Goal: Navigation & Orientation: Find specific page/section

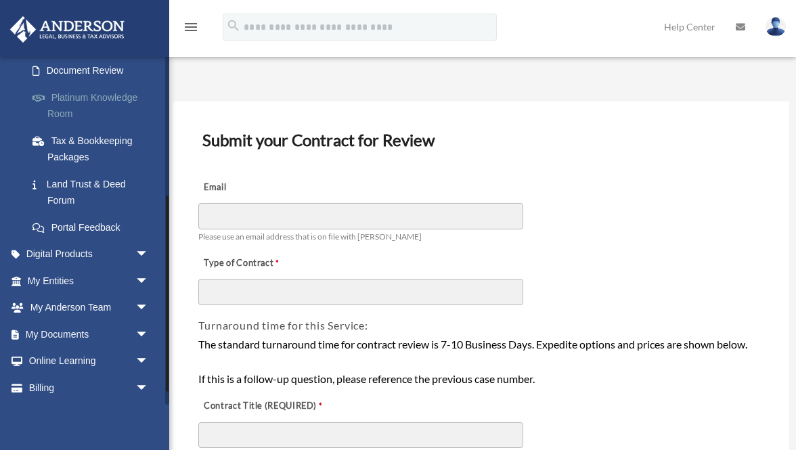
scroll to position [246, 0]
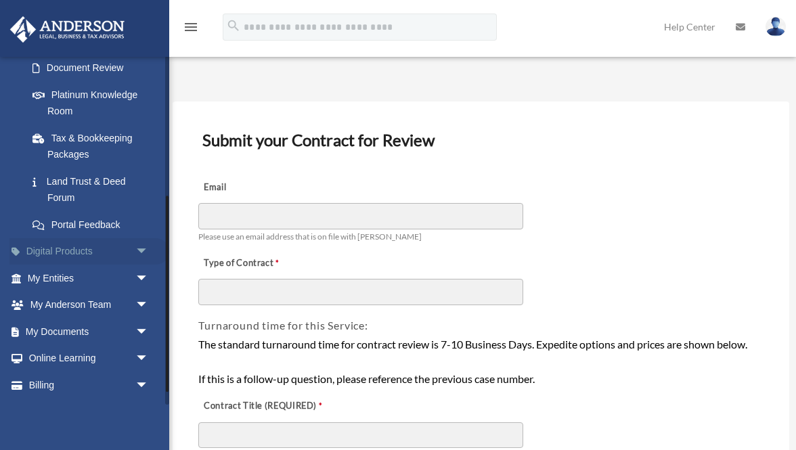
click at [96, 244] on link "Digital Products arrow_drop_down" at bounding box center [89, 251] width 160 height 27
click at [141, 248] on span "arrow_drop_down" at bounding box center [148, 252] width 27 height 28
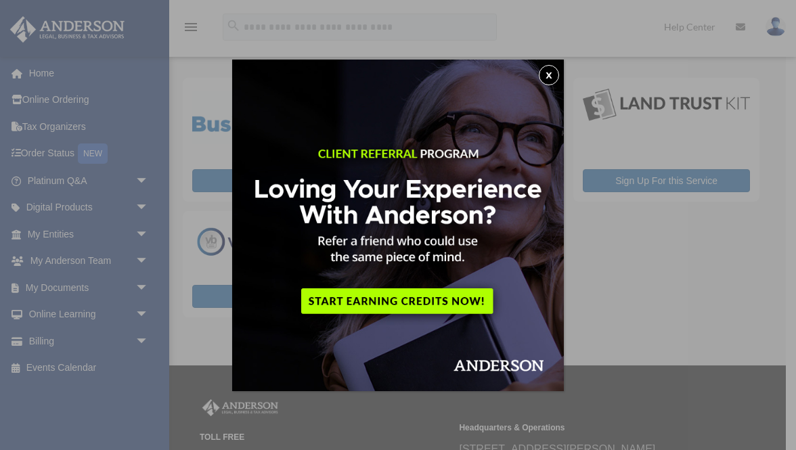
click at [547, 76] on button "x" at bounding box center [549, 75] width 20 height 20
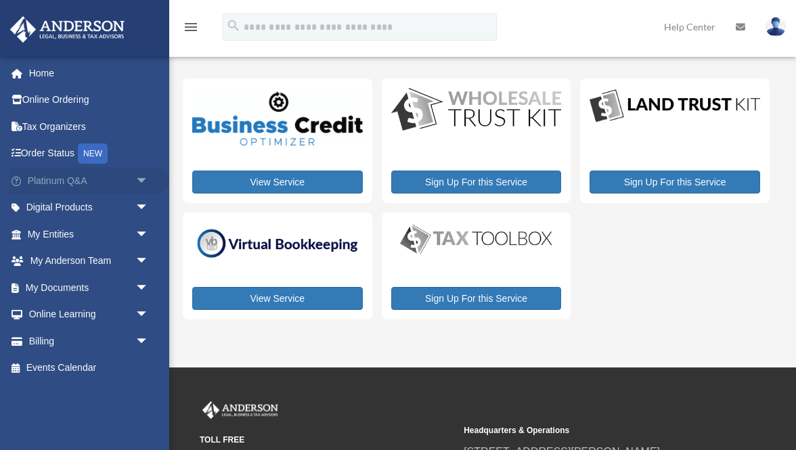
click at [142, 178] on span "arrow_drop_down" at bounding box center [148, 181] width 27 height 28
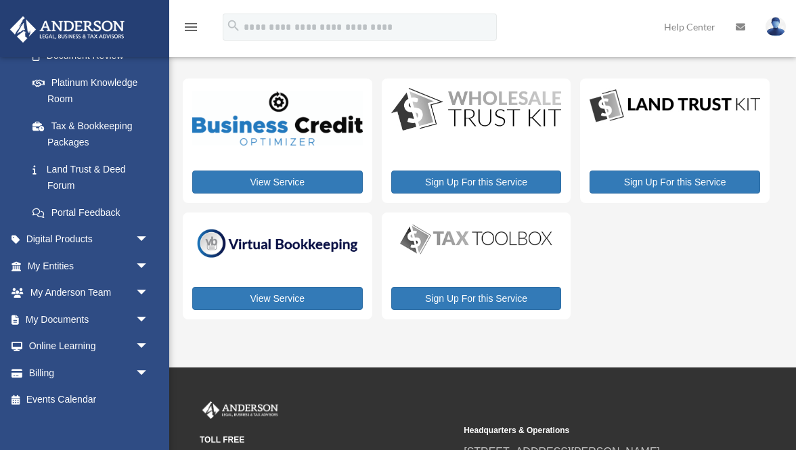
scroll to position [263, 0]
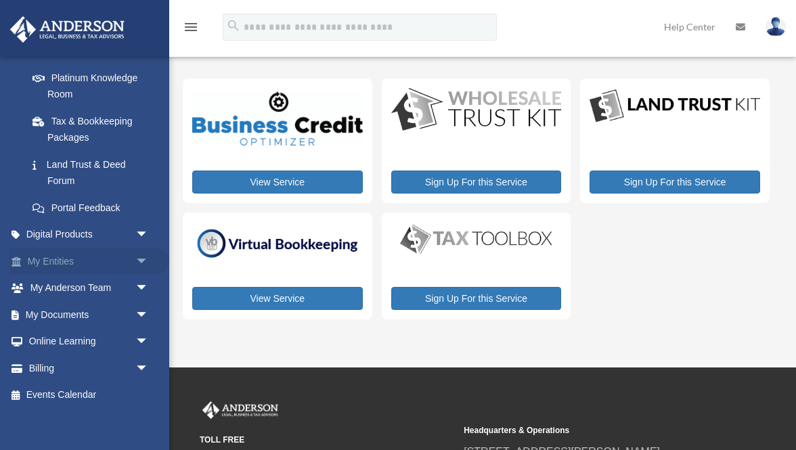
click at [141, 258] on span "arrow_drop_down" at bounding box center [148, 262] width 27 height 28
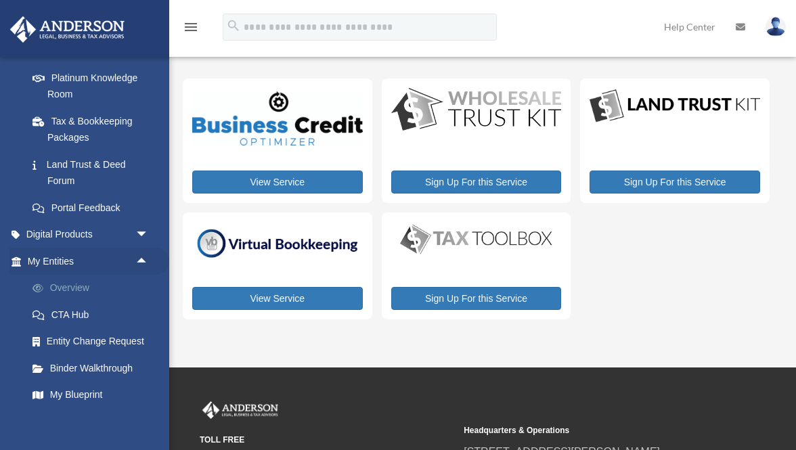
click at [72, 283] on link "Overview" at bounding box center [94, 288] width 150 height 27
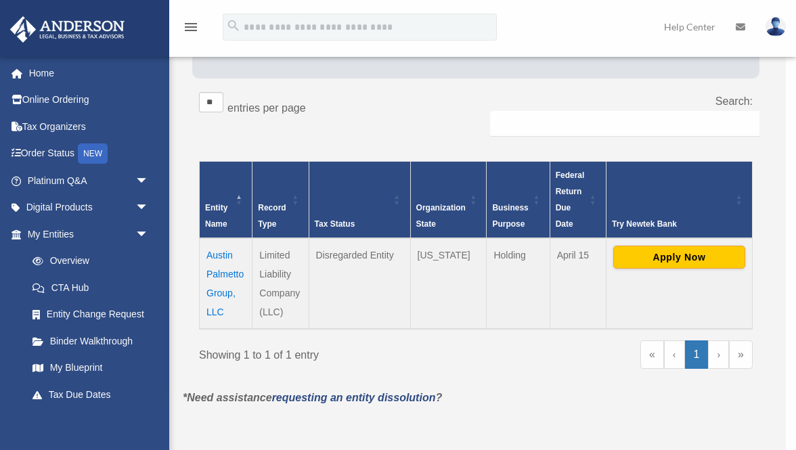
scroll to position [206, 0]
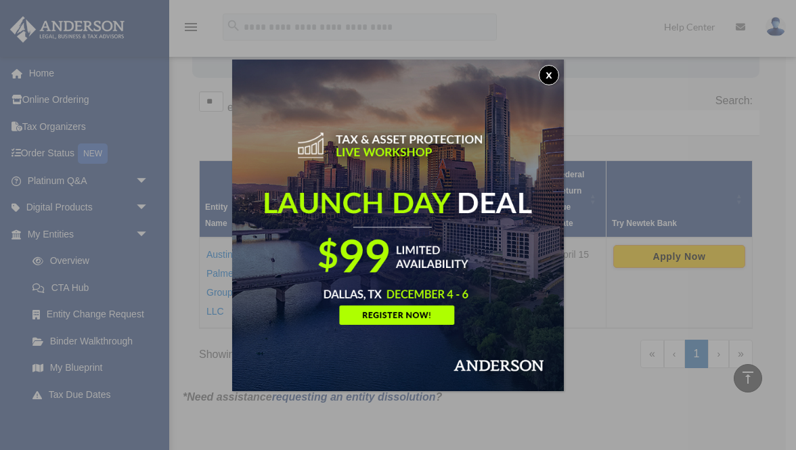
click at [548, 80] on button "x" at bounding box center [549, 75] width 20 height 20
